Goal: Navigation & Orientation: Find specific page/section

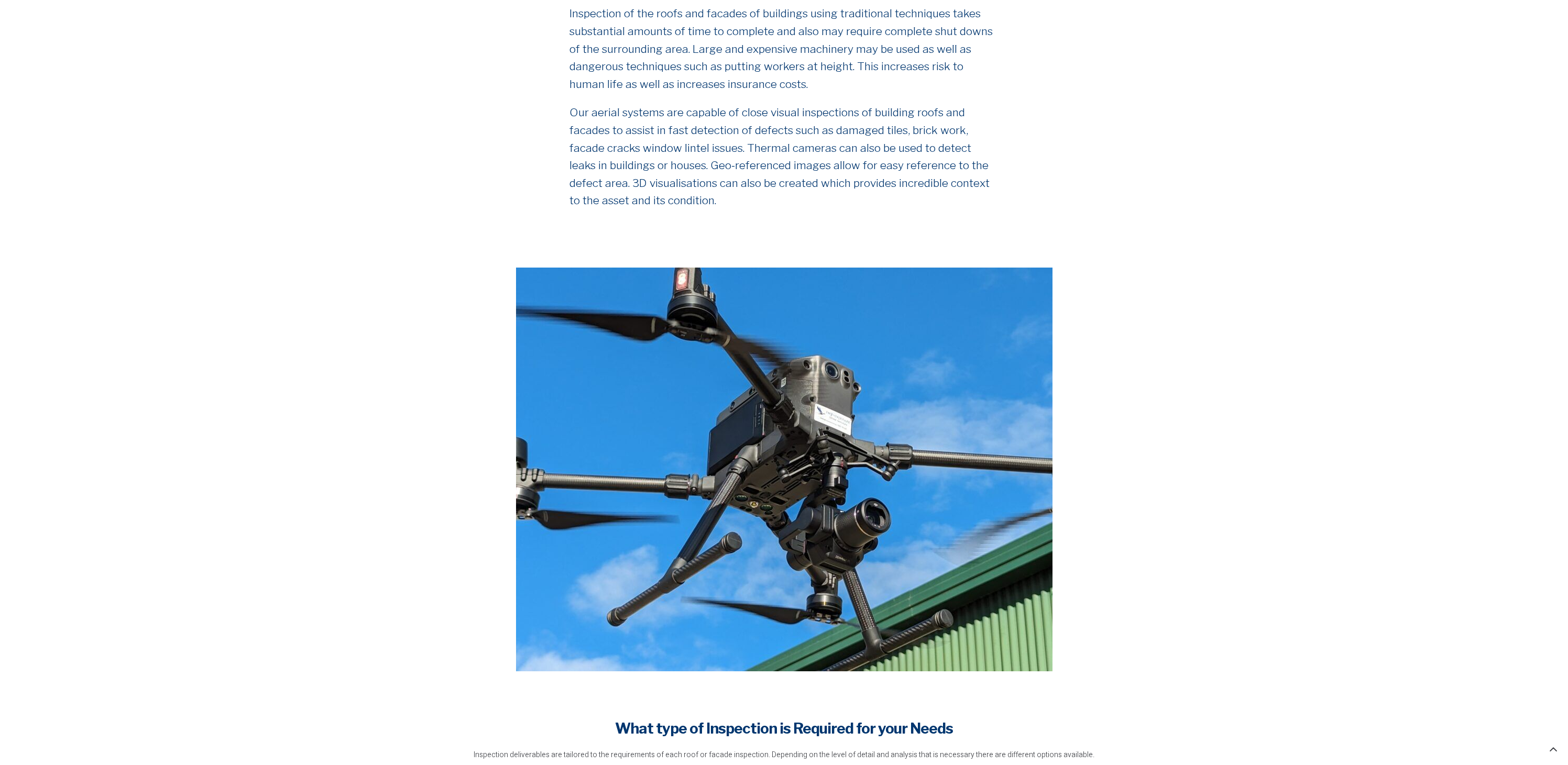
scroll to position [774, 0]
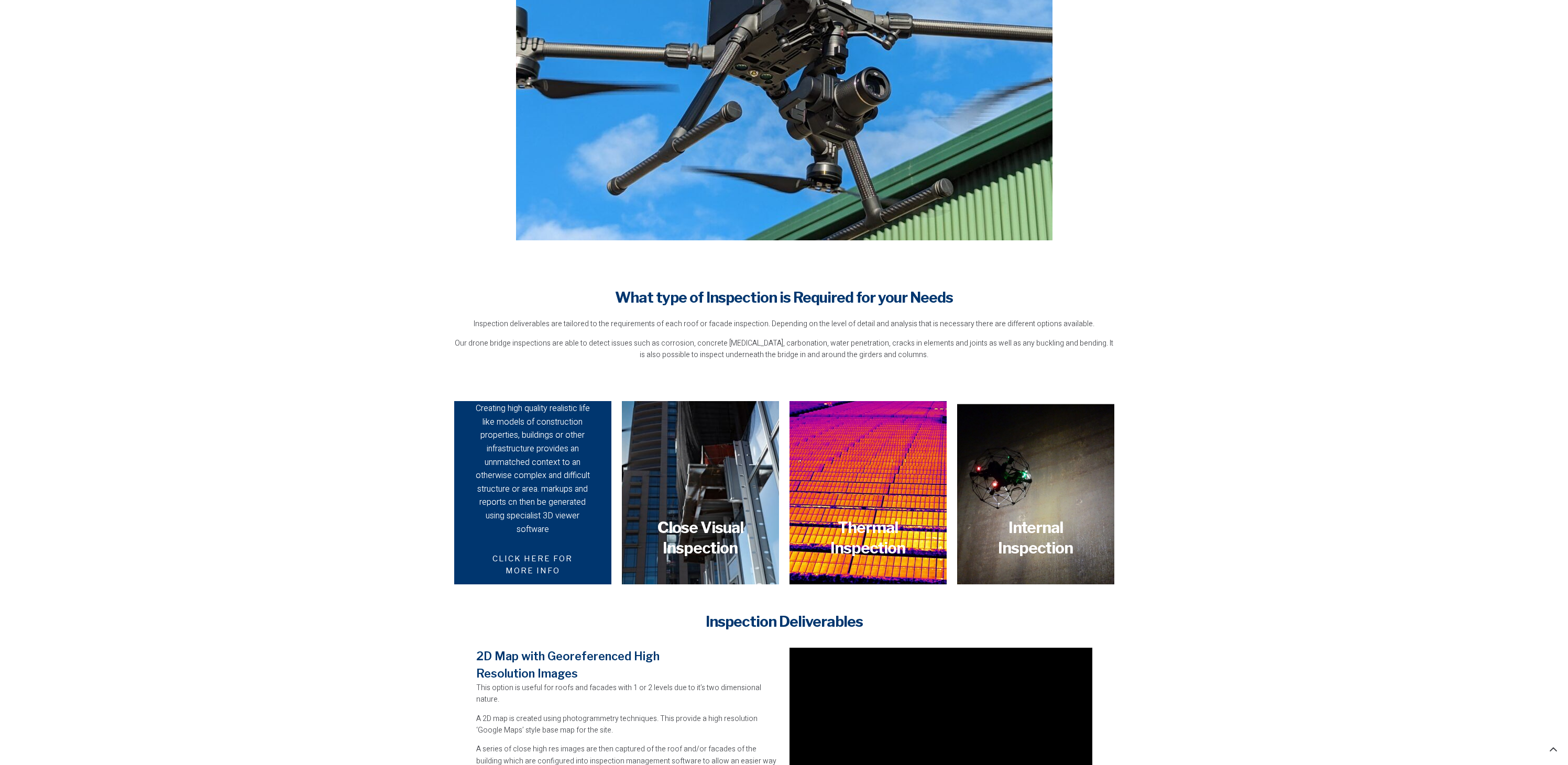
click at [530, 530] on div "Creating high quality realistic life like models of construction properties, bu…" at bounding box center [533, 469] width 121 height 134
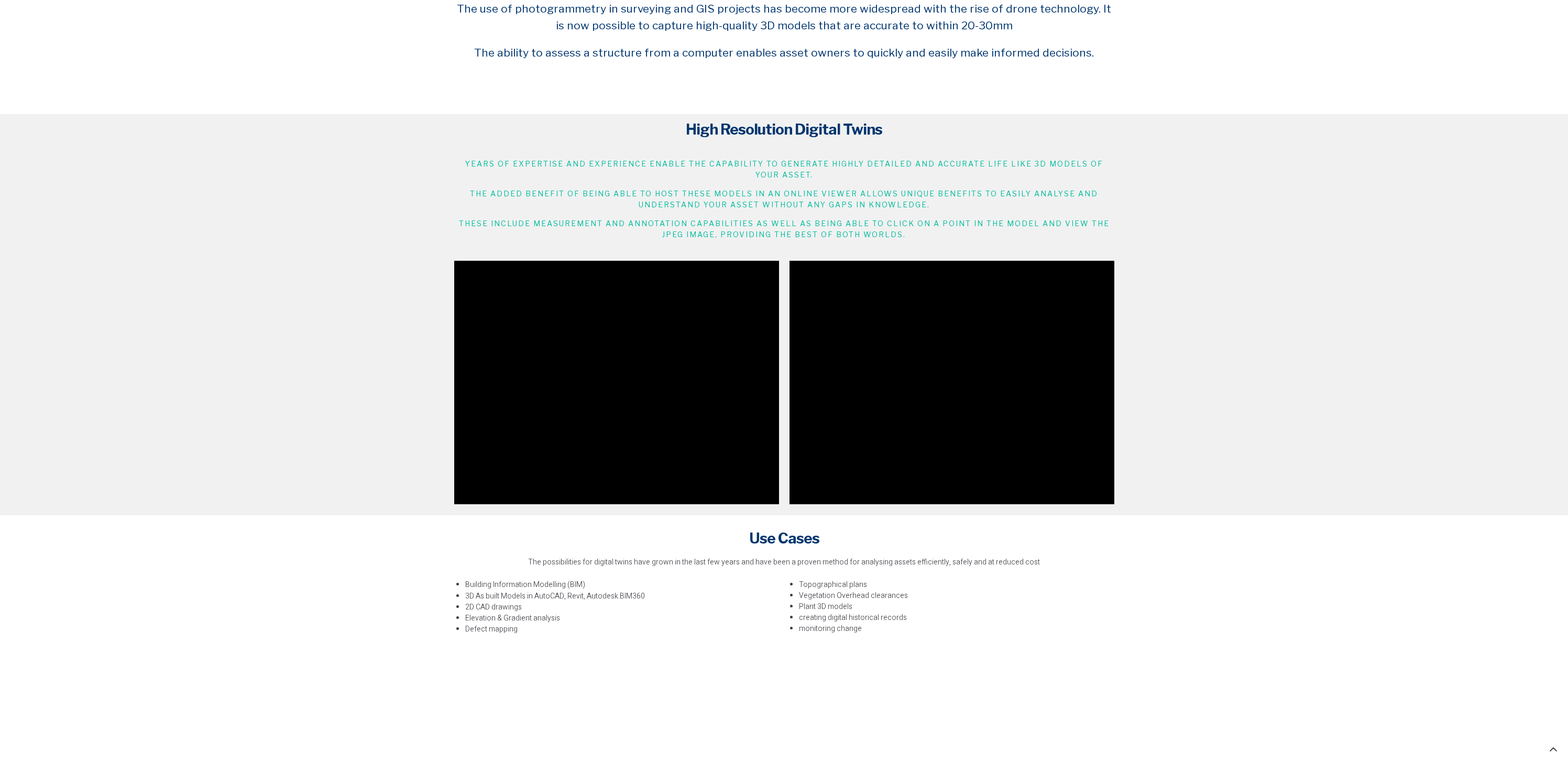
scroll to position [683, 0]
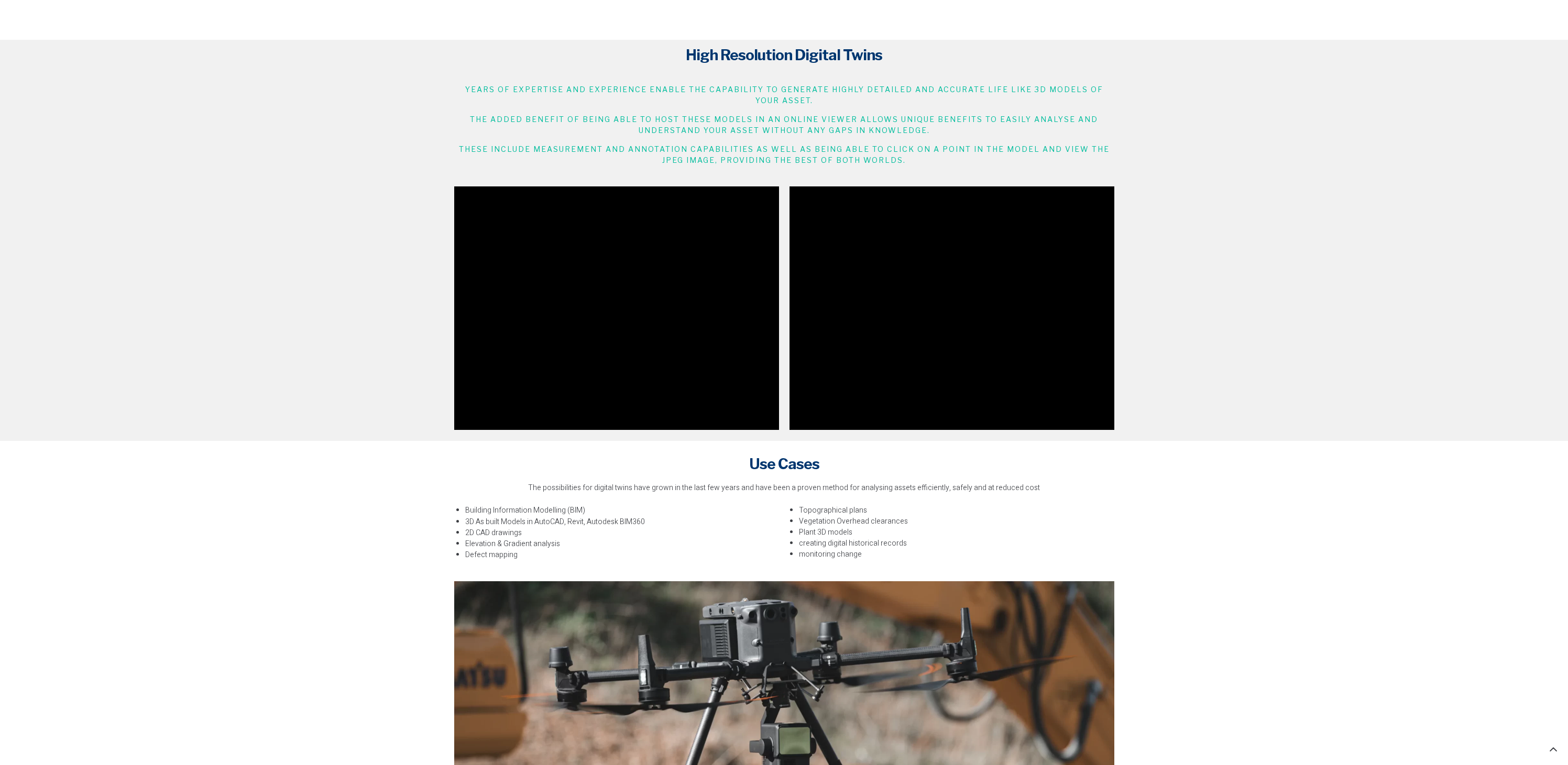
click at [1283, 288] on div at bounding box center [784, 310] width 1568 height 263
